Goal: Complete application form

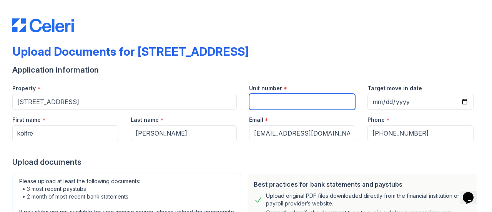
click at [277, 101] on input "Unit number" at bounding box center [302, 102] width 106 height 16
type input "579105"
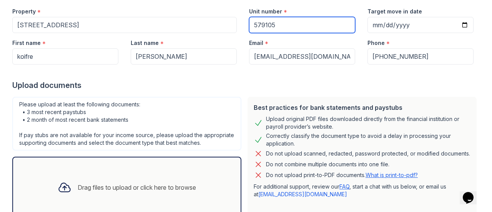
scroll to position [115, 0]
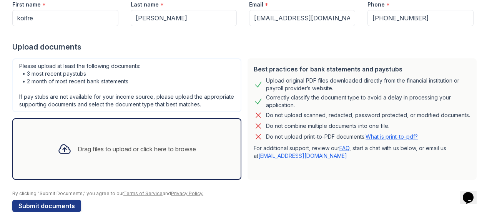
click at [166, 154] on div "Drag files to upload or click here to browse" at bounding box center [137, 149] width 118 height 9
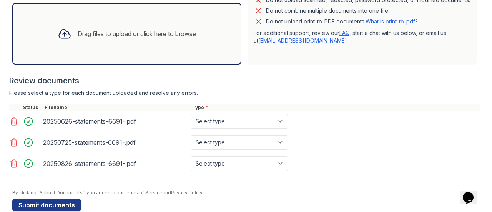
scroll to position [251, 0]
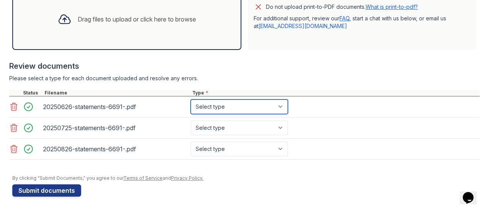
click at [283, 109] on select "Select type Paystub Bank Statement Offer Letter Tax Documents Benefit Award Let…" at bounding box center [239, 107] width 97 height 15
select select "bank_statement"
click at [191, 100] on select "Select type Paystub Bank Statement Offer Letter Tax Documents Benefit Award Let…" at bounding box center [239, 107] width 97 height 15
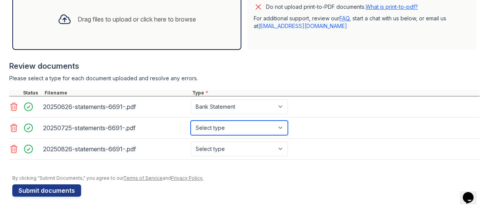
click at [280, 132] on select "Select type Paystub Bank Statement Offer Letter Tax Documents Benefit Award Let…" at bounding box center [239, 128] width 97 height 15
select select "bank_statement"
click at [191, 121] on select "Select type Paystub Bank Statement Offer Letter Tax Documents Benefit Award Let…" at bounding box center [239, 128] width 97 height 15
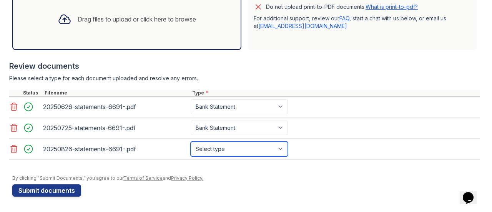
click at [281, 150] on select "Select type Paystub Bank Statement Offer Letter Tax Documents Benefit Award Let…" at bounding box center [239, 149] width 97 height 15
select select "bank_statement"
click at [191, 142] on select "Select type Paystub Bank Statement Offer Letter Tax Documents Benefit Award Let…" at bounding box center [239, 149] width 97 height 15
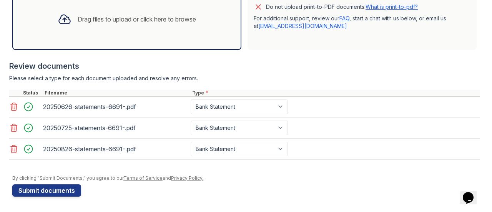
click at [115, 20] on div "Drag files to upload or click here to browse" at bounding box center [137, 19] width 118 height 9
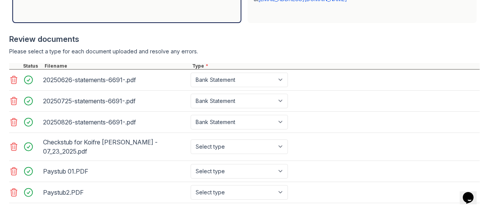
scroll to position [313, 0]
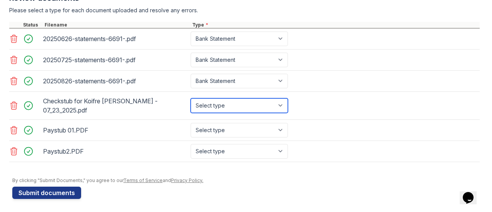
click at [283, 108] on select "Select type Paystub Bank Statement Offer Letter Tax Documents Benefit Award Let…" at bounding box center [239, 105] width 97 height 15
select select "paystub"
click at [191, 100] on select "Select type Paystub Bank Statement Offer Letter Tax Documents Benefit Award Let…" at bounding box center [239, 105] width 97 height 15
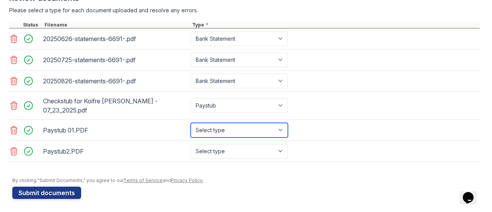
click at [281, 127] on select "Select type Paystub Bank Statement Offer Letter Tax Documents Benefit Award Let…" at bounding box center [239, 130] width 97 height 15
select select "paystub"
click at [191, 123] on select "Select type Paystub Bank Statement Offer Letter Tax Documents Benefit Award Let…" at bounding box center [239, 130] width 97 height 15
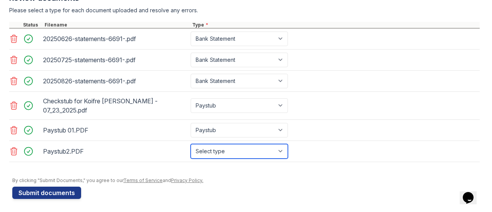
click at [279, 150] on select "Select type Paystub Bank Statement Offer Letter Tax Documents Benefit Award Let…" at bounding box center [239, 151] width 97 height 15
select select "paystub"
click at [191, 144] on select "Select type Paystub Bank Statement Offer Letter Tax Documents Benefit Award Let…" at bounding box center [239, 151] width 97 height 15
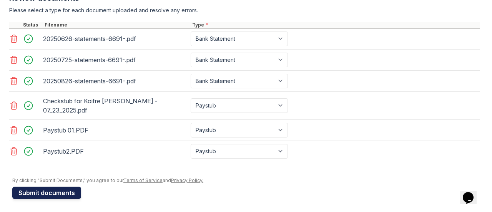
click at [54, 189] on button "Submit documents" at bounding box center [46, 193] width 69 height 12
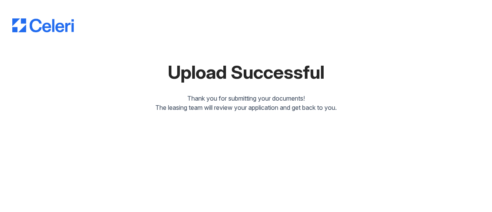
click at [164, 89] on div "Upload Successful Thank you for submitting your documents! The leasing team wil…" at bounding box center [245, 57] width 467 height 109
